Goal: Transaction & Acquisition: Download file/media

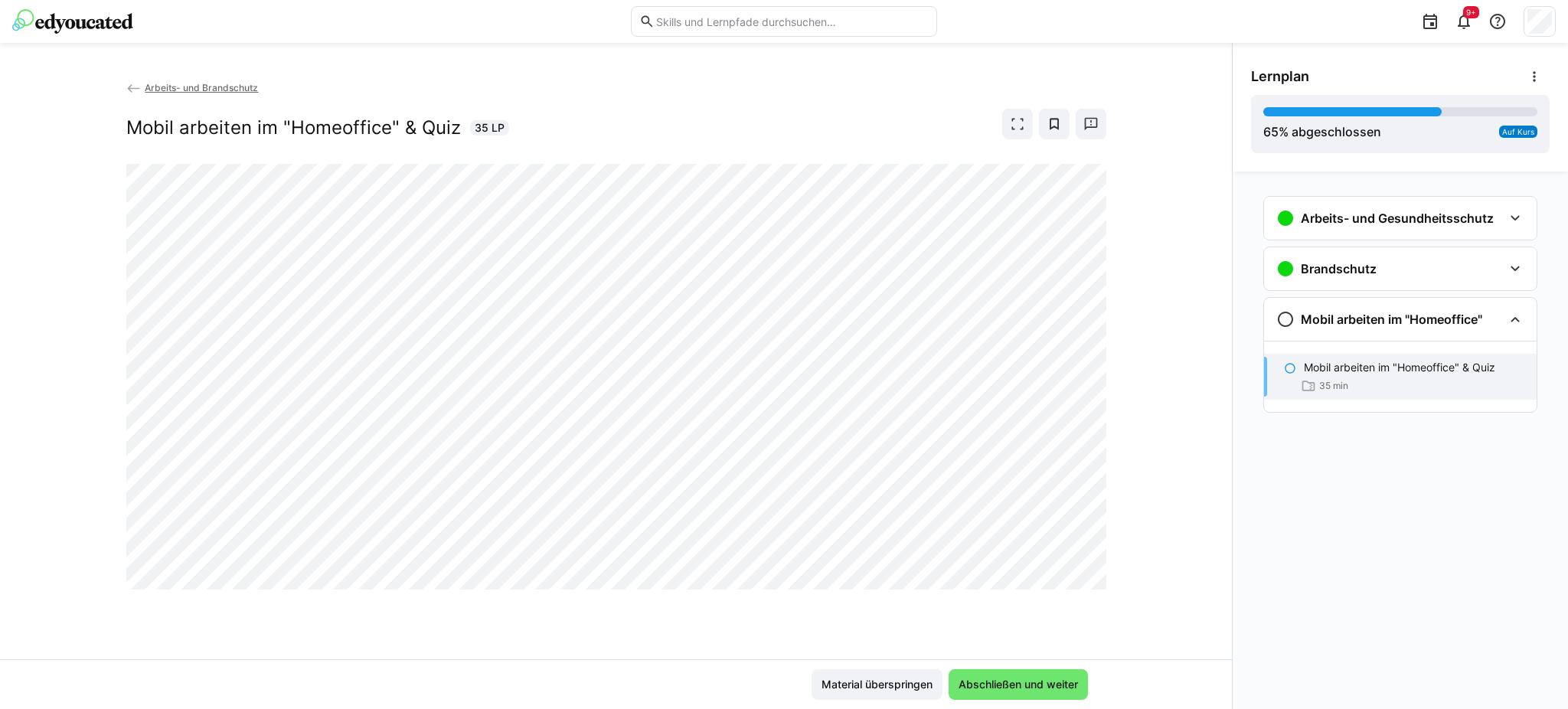
click at [422, 89] on app-back-navigation "Arbeits- und Brandschutz" at bounding box center [616, 89] width 980 height 17
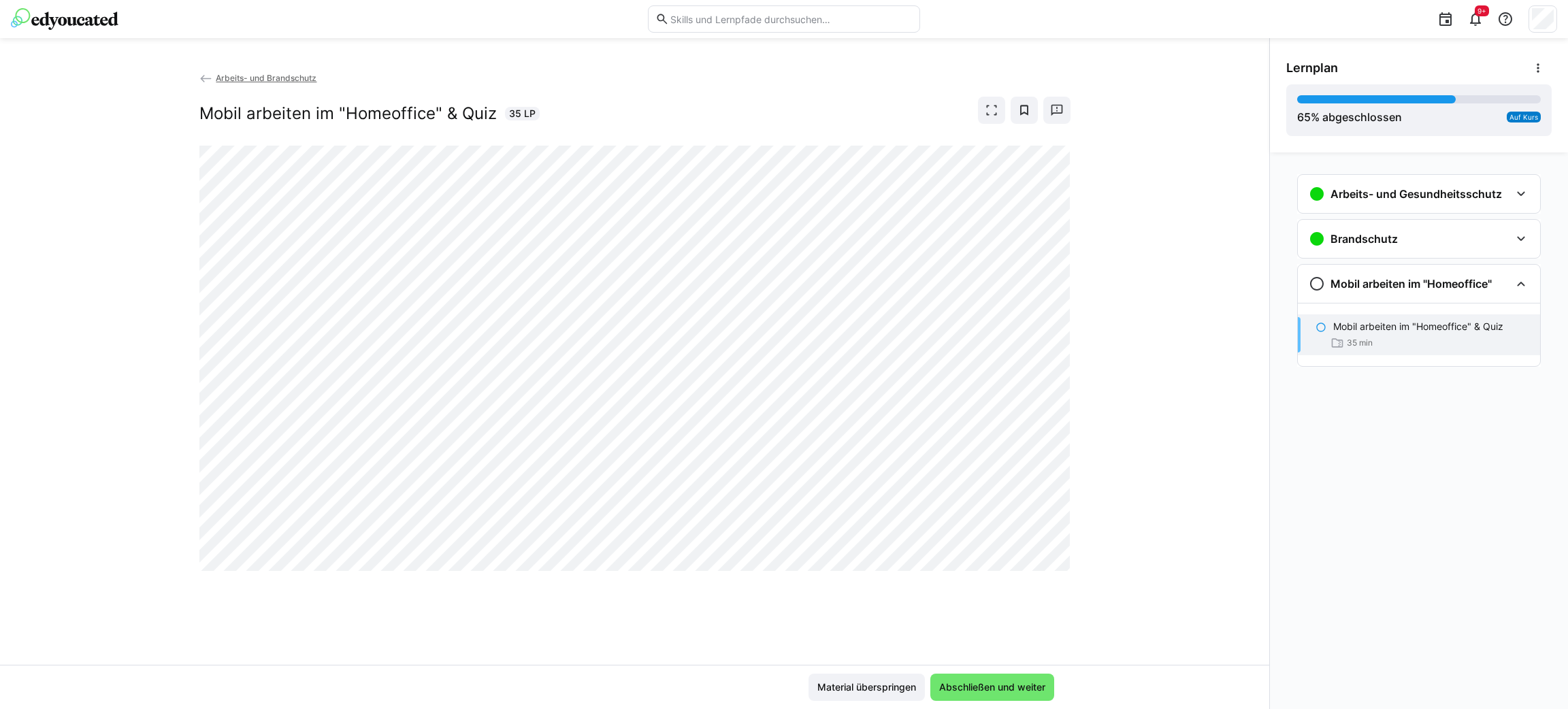
click at [1392, 443] on div "Arbeits- und Gesundheitsschutz Allgemeine Grundunterweisung Arbeits- und Gesund…" at bounding box center [1419, 430] width 298 height 556
click at [1137, 595] on div "Arbeits- und Brandschutz Mobil arbeiten im "Homeoffice" & Quiz 35 LP" at bounding box center [634, 368] width 1269 height 594
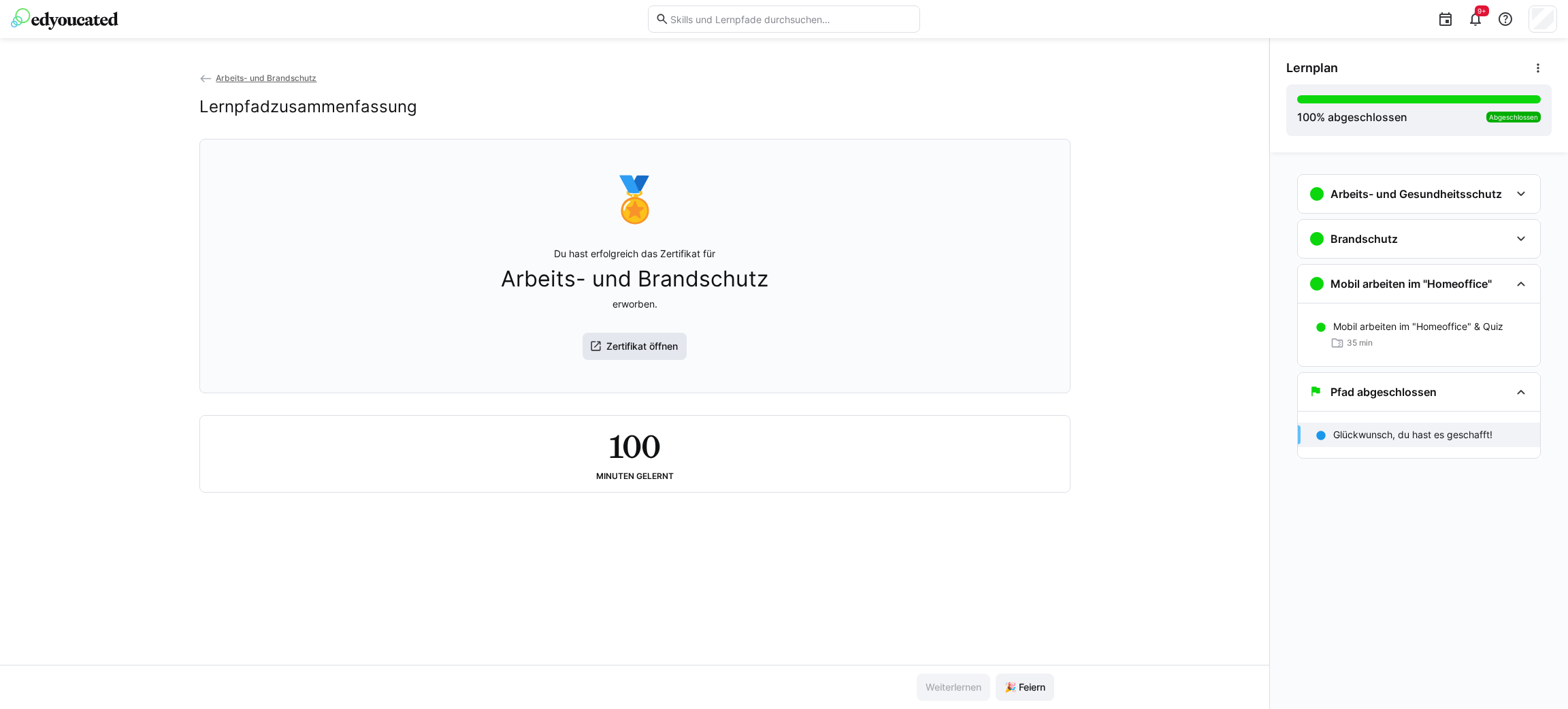
click at [655, 353] on span "Zertifikat öffnen" at bounding box center [642, 347] width 76 height 14
click at [1028, 630] on span "🎉 Feiern" at bounding box center [1024, 687] width 45 height 14
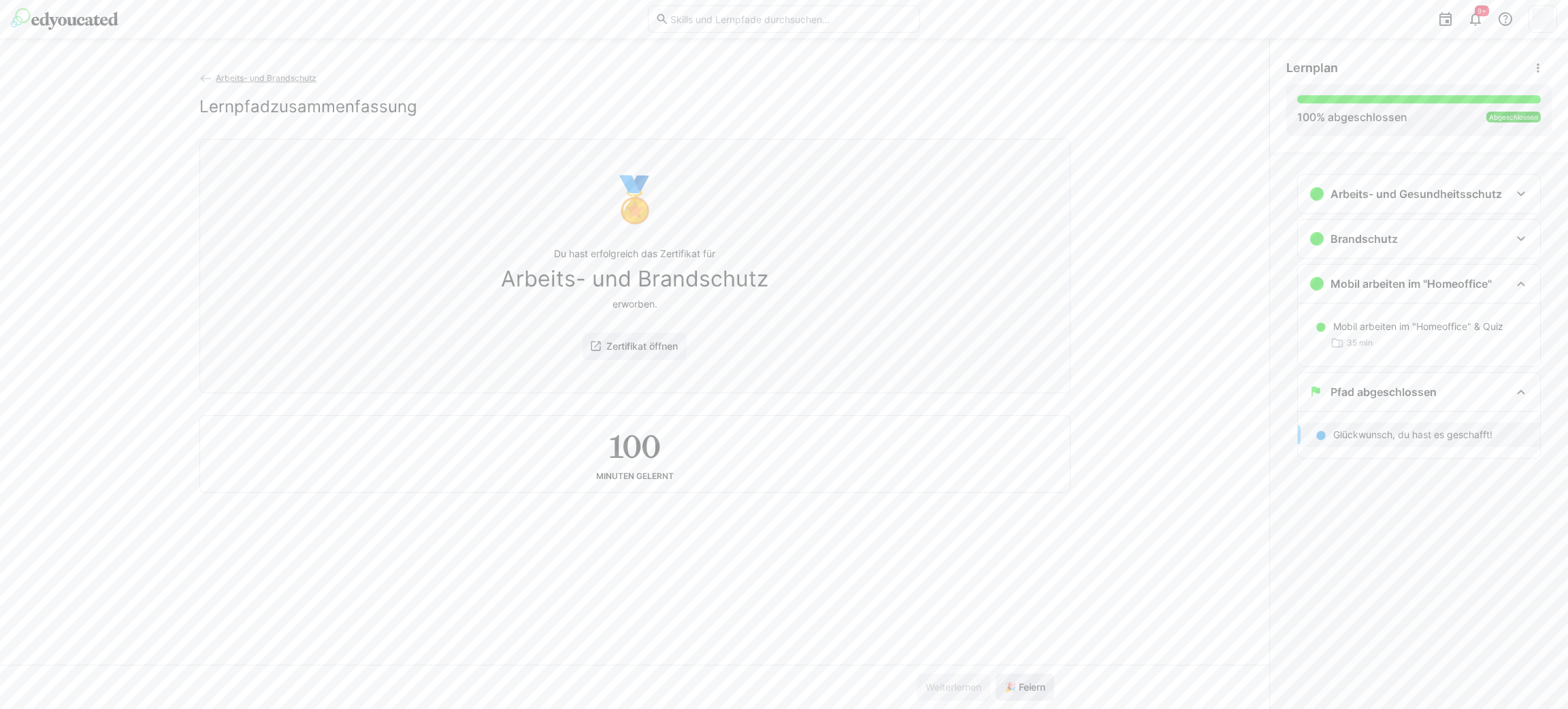
click at [1028, 630] on span "🎉 Feiern" at bounding box center [1024, 687] width 45 height 14
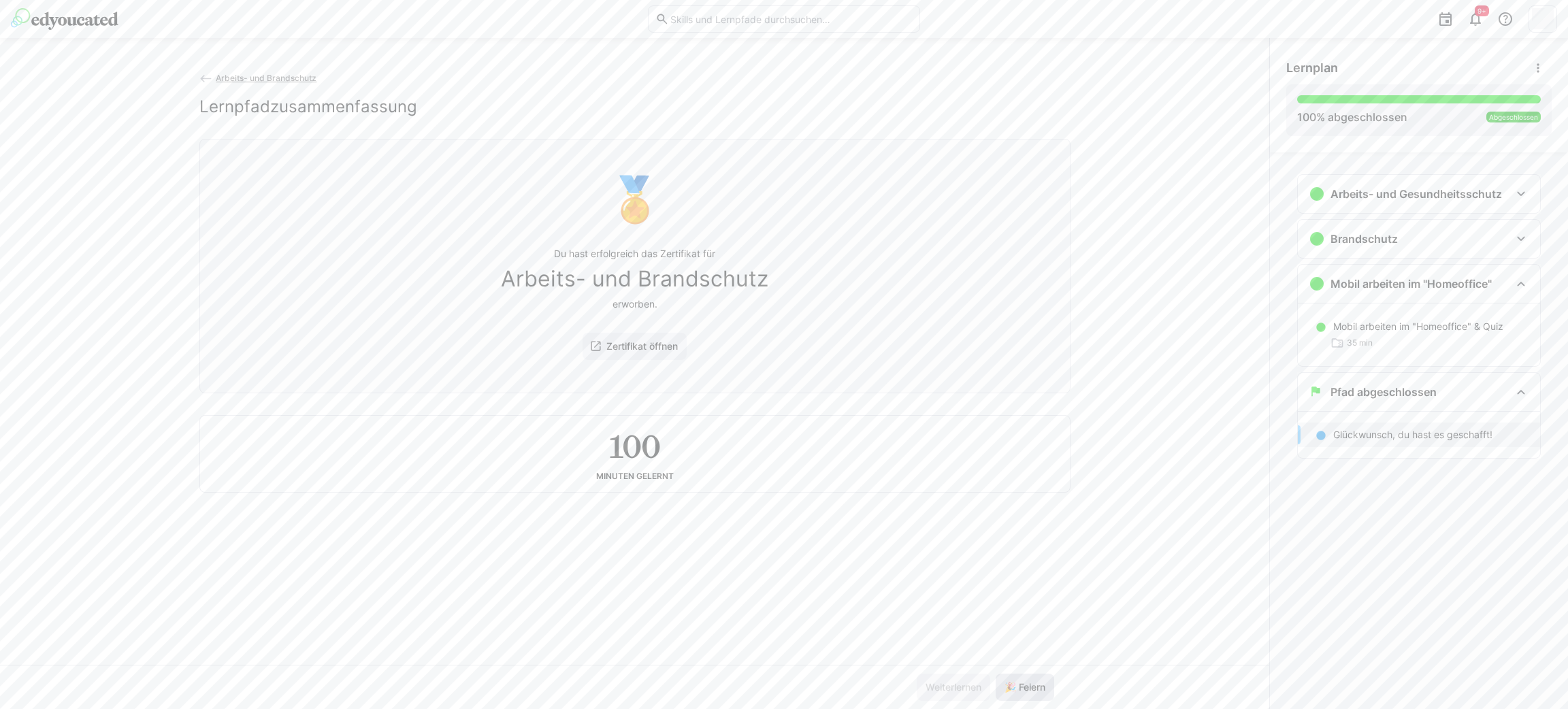
click at [1028, 630] on span "🎉 Feiern" at bounding box center [1024, 687] width 45 height 14
click at [1027, 630] on span "🎉 Feiern" at bounding box center [1024, 687] width 45 height 14
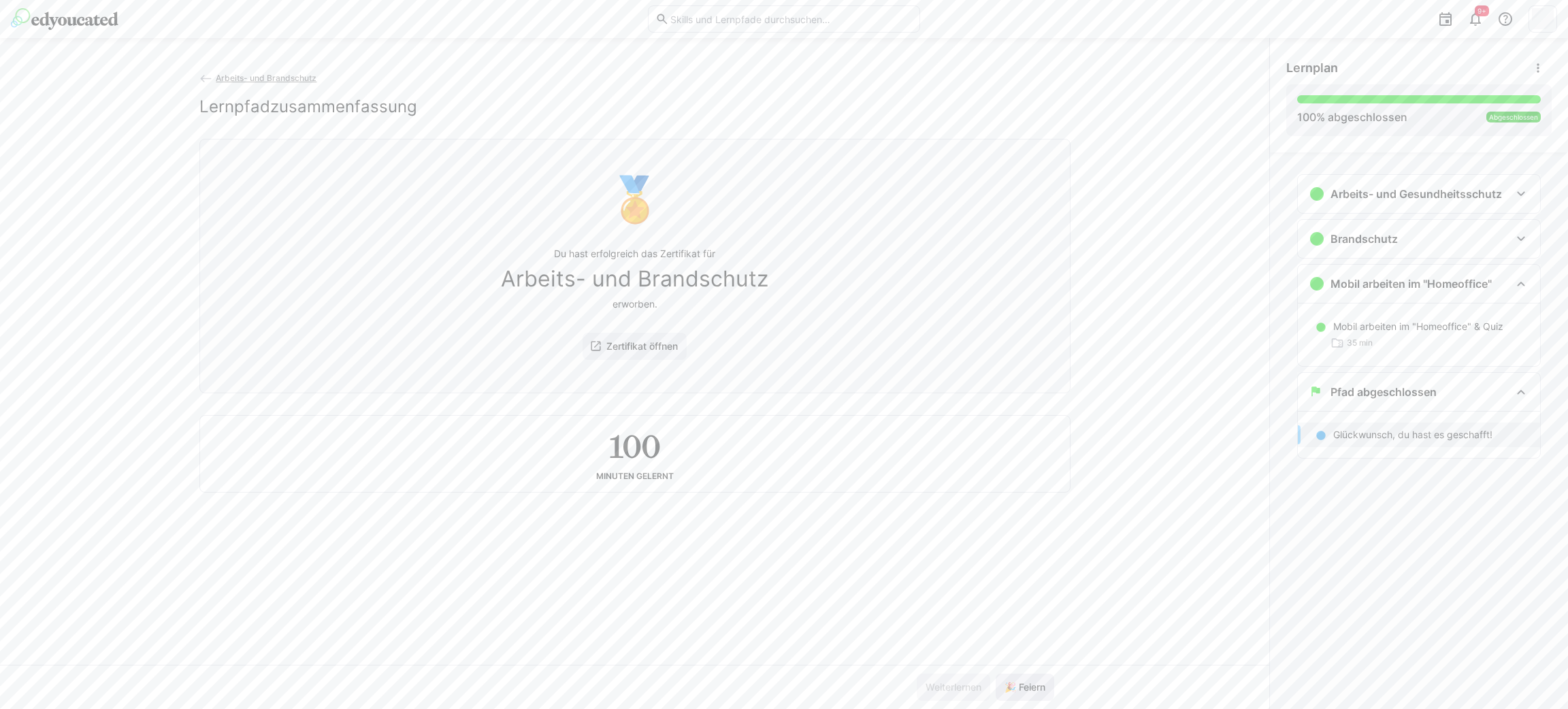
click at [1027, 630] on span "🎉 Feiern" at bounding box center [1024, 687] width 45 height 14
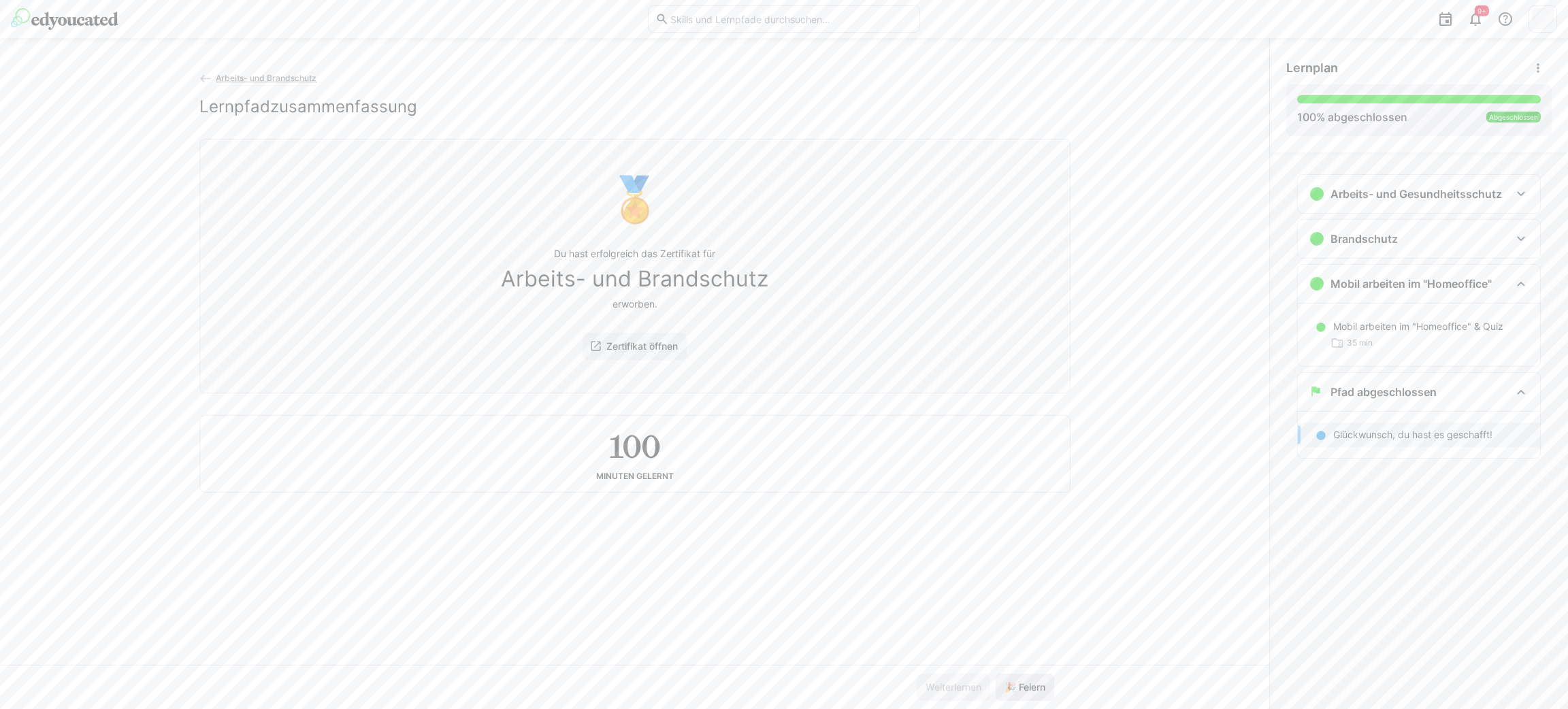
click at [1027, 630] on span "🎉 Feiern" at bounding box center [1024, 687] width 45 height 14
click at [1031, 630] on span "🎉 Feiern" at bounding box center [1024, 687] width 45 height 14
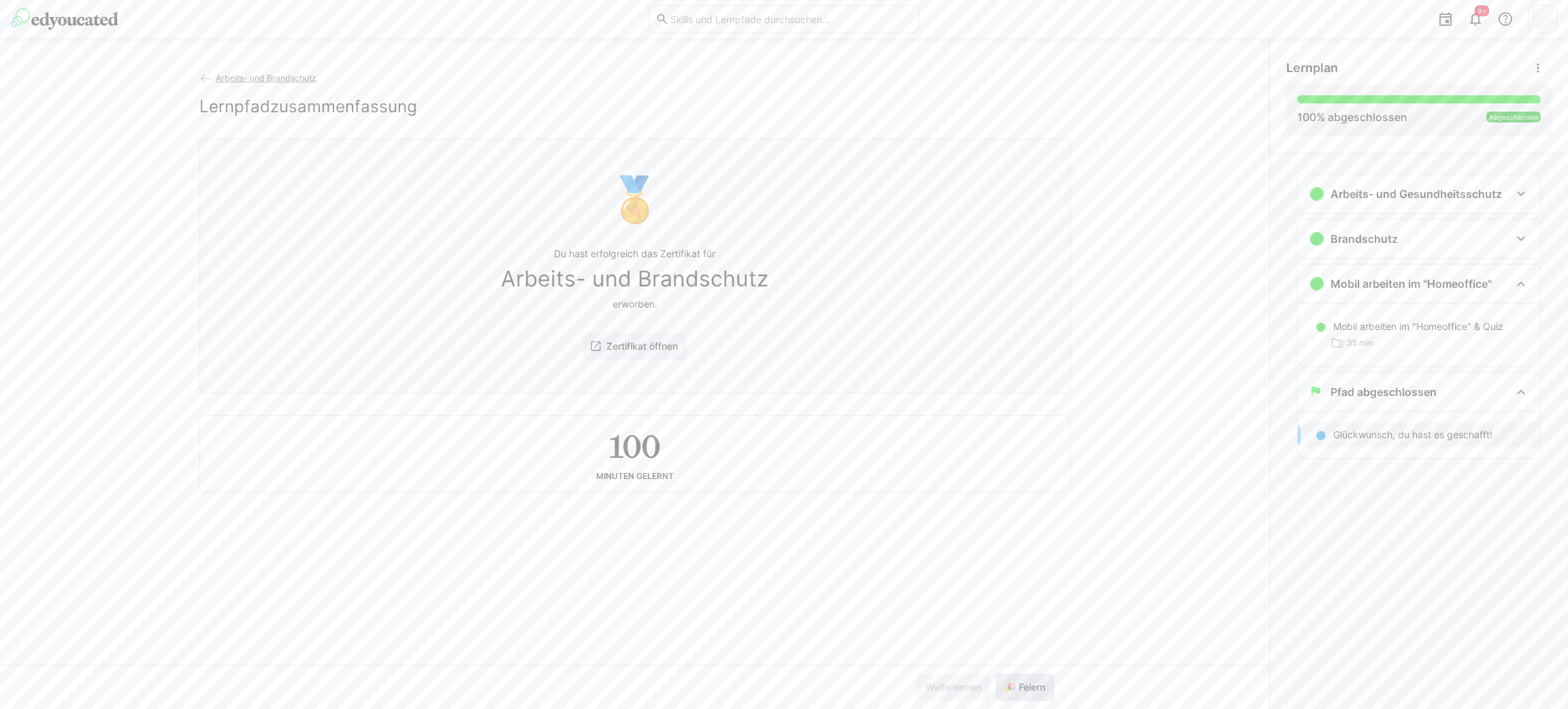
click at [1032, 630] on span "🎉 Feiern" at bounding box center [1024, 687] width 45 height 14
click at [1035, 630] on span "🎉 Feiern" at bounding box center [1024, 687] width 45 height 14
click at [1038, 630] on span "🎉 Feiern" at bounding box center [1024, 687] width 45 height 14
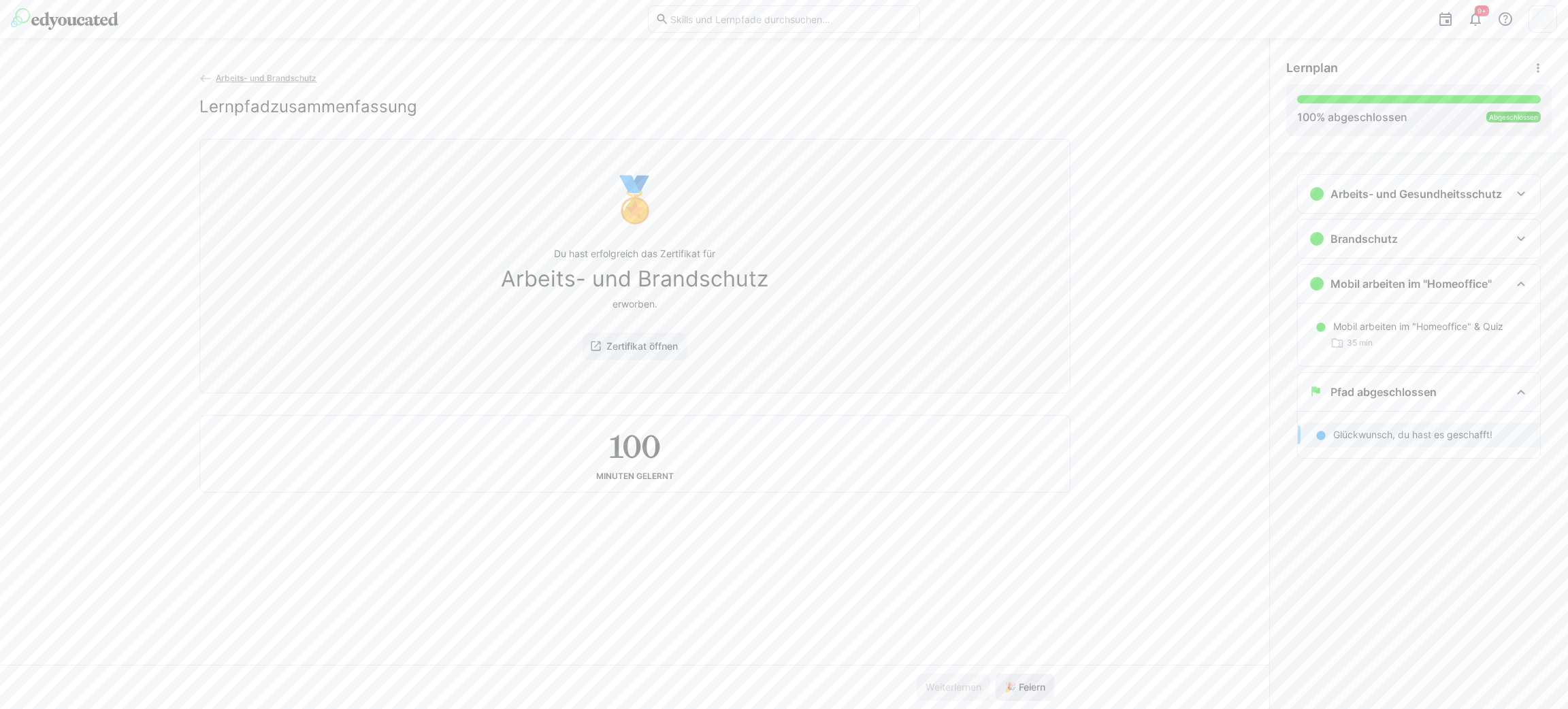
click at [1040, 630] on span "🎉 Feiern" at bounding box center [1024, 687] width 45 height 14
click at [1041, 630] on span "🎉 Feiern" at bounding box center [1024, 687] width 45 height 14
click at [1047, 630] on span "🎉 Feiern" at bounding box center [1024, 687] width 58 height 27
click at [96, 17] on img at bounding box center [64, 19] width 107 height 22
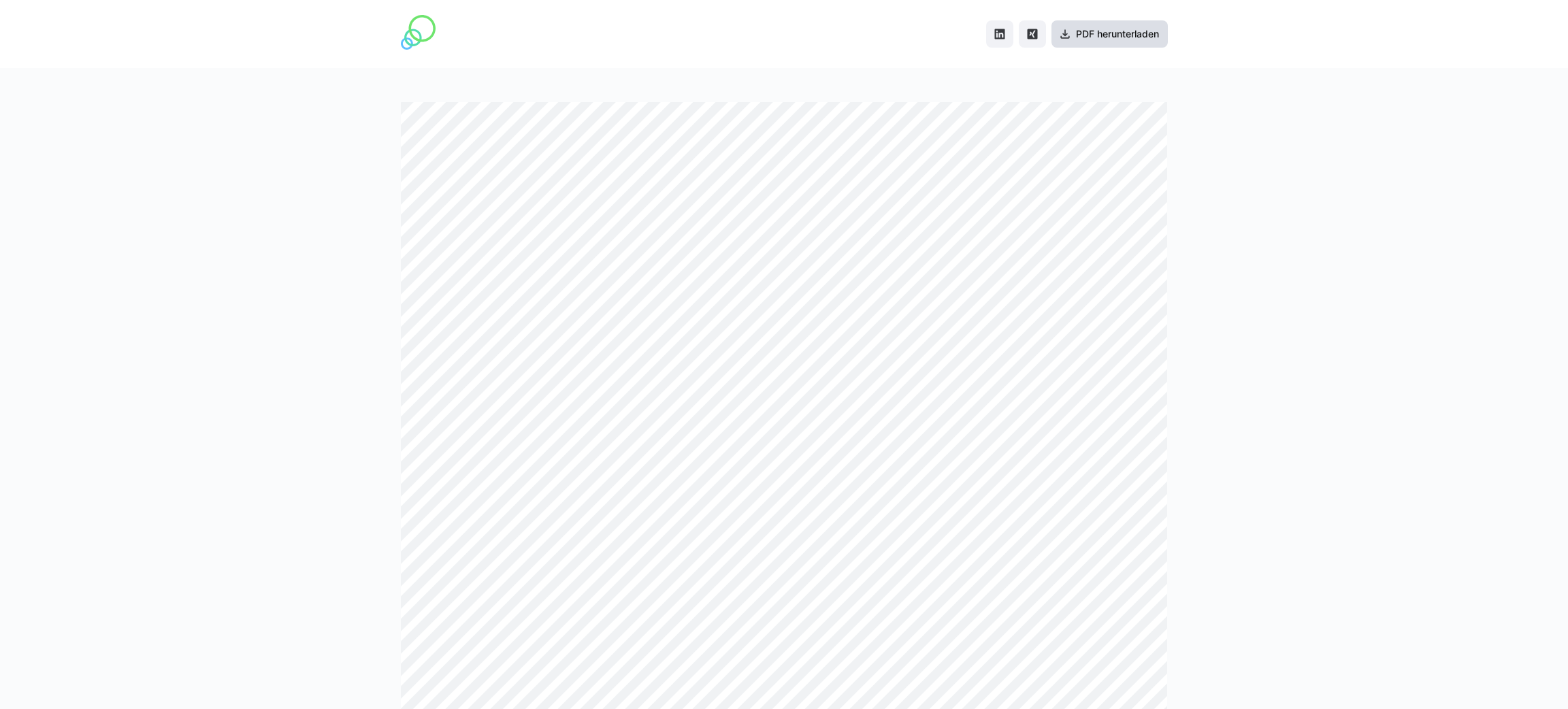
click at [1097, 38] on span "PDF herunterladen" at bounding box center [1117, 34] width 87 height 14
